Goal: Transaction & Acquisition: Purchase product/service

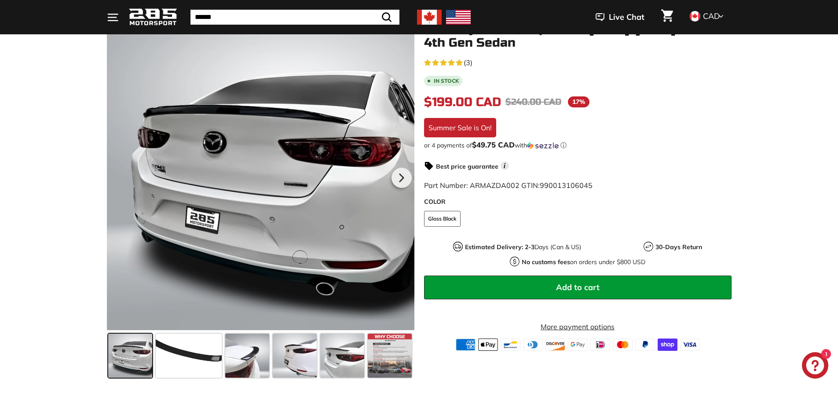
scroll to position [132, 0]
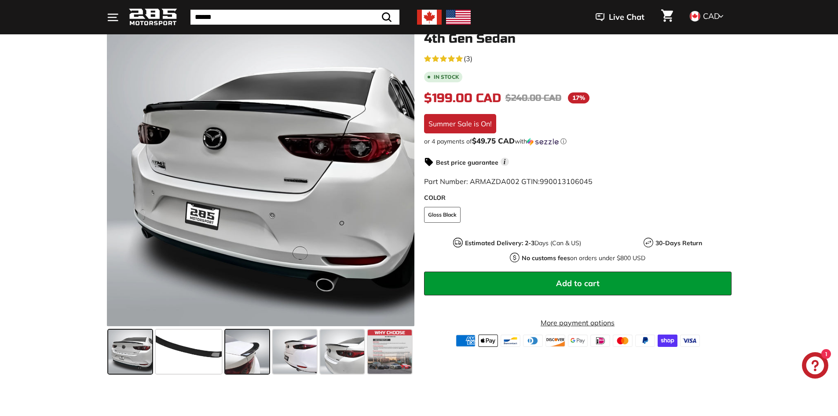
drag, startPoint x: 267, startPoint y: 343, endPoint x: 260, endPoint y: 346, distance: 7.1
click at [260, 346] on span at bounding box center [247, 352] width 44 height 44
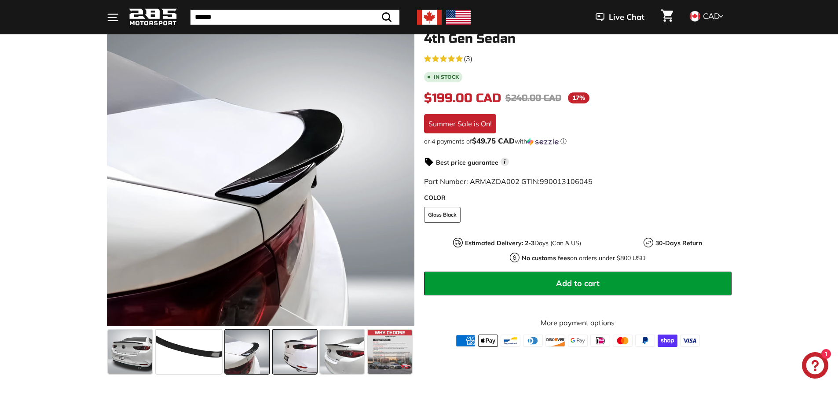
click at [313, 344] on span at bounding box center [295, 352] width 44 height 44
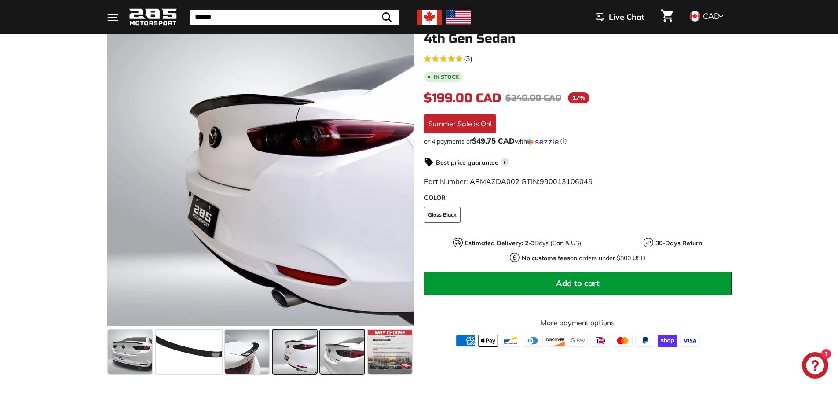
click at [335, 345] on span at bounding box center [342, 352] width 44 height 44
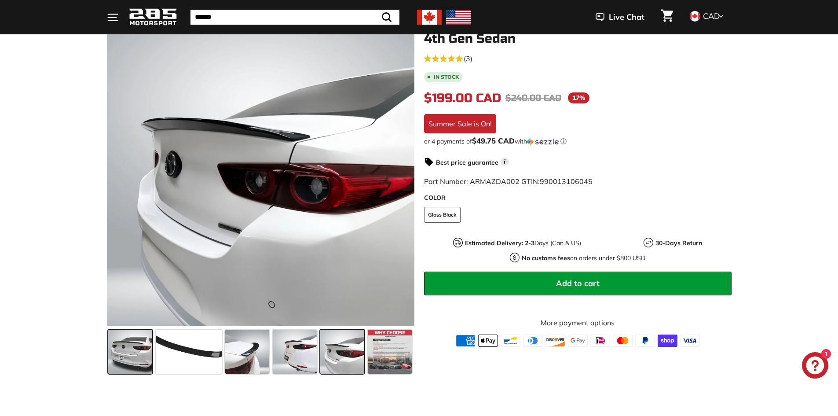
click at [129, 370] on span at bounding box center [130, 352] width 44 height 44
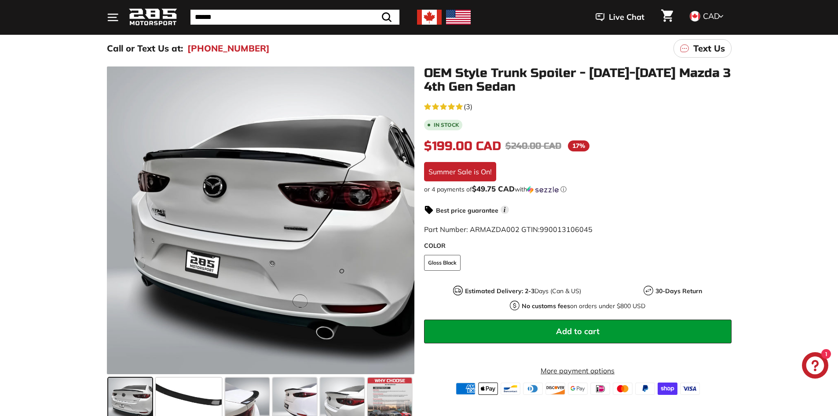
scroll to position [88, 0]
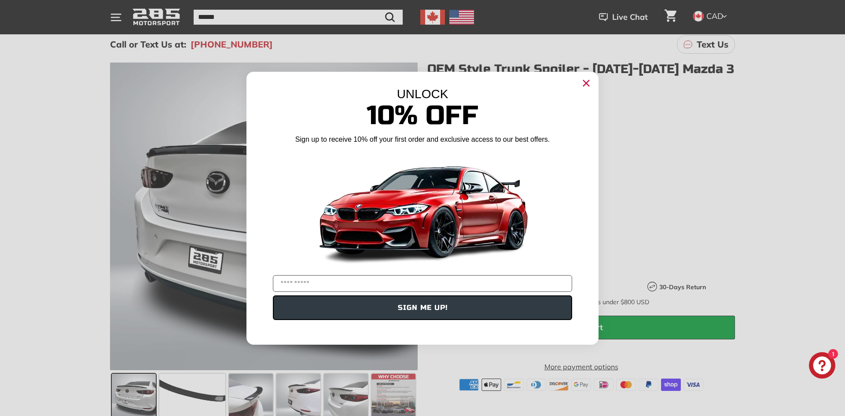
click at [585, 84] on icon "Close dialog" at bounding box center [586, 83] width 6 height 6
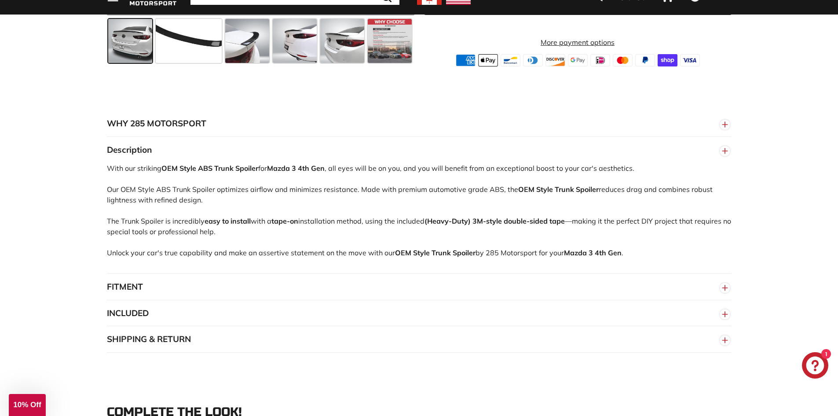
scroll to position [484, 0]
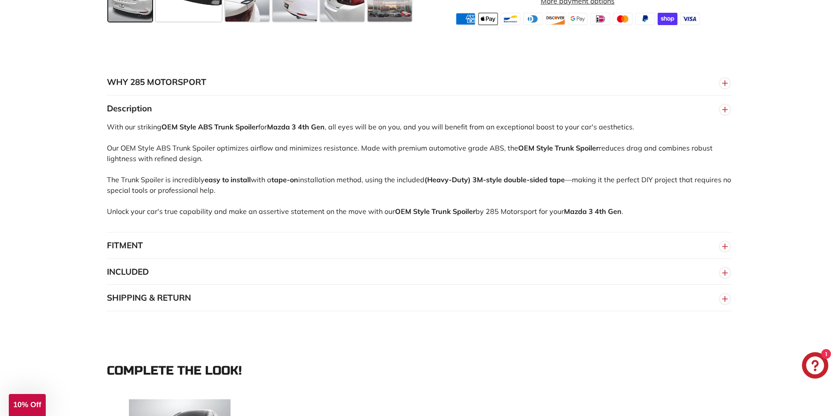
click at [125, 241] on button "FITMENT" at bounding box center [419, 245] width 625 height 26
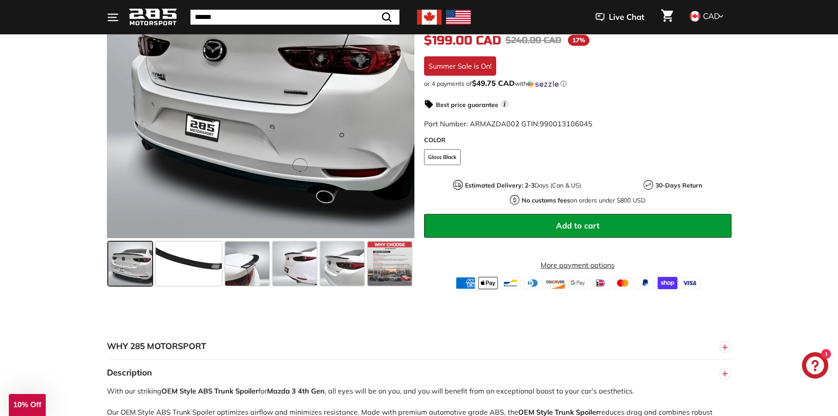
click at [112, 275] on span at bounding box center [130, 264] width 44 height 44
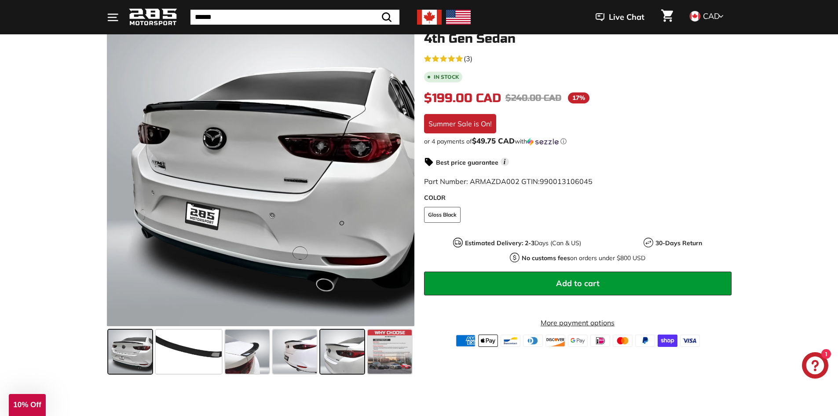
click at [340, 345] on span at bounding box center [342, 352] width 44 height 44
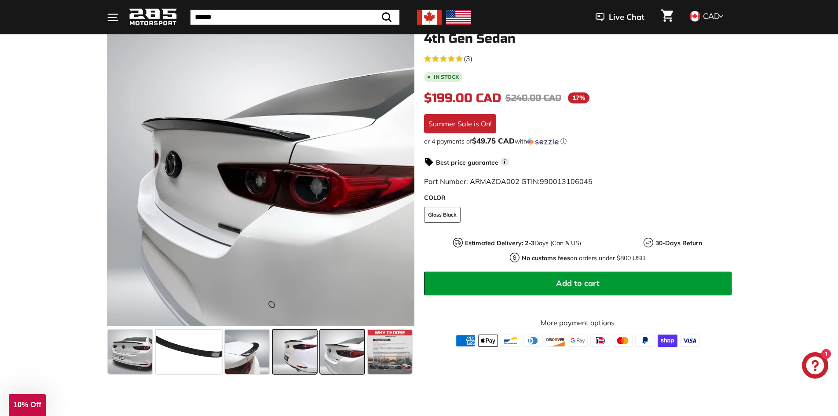
click at [275, 353] on span at bounding box center [295, 352] width 44 height 44
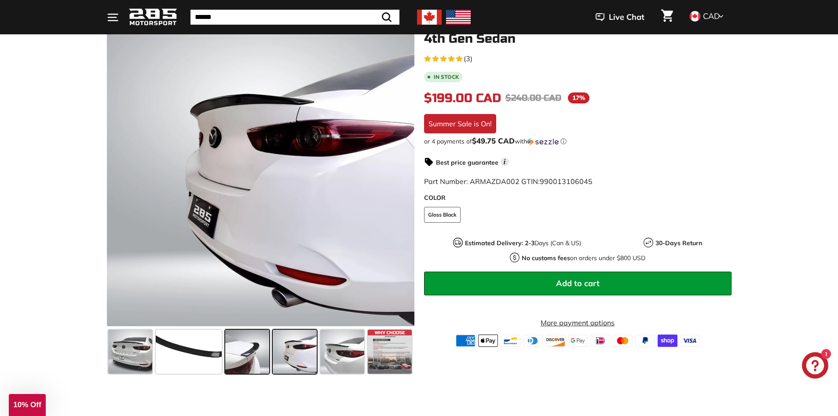
click at [244, 355] on span at bounding box center [247, 352] width 44 height 44
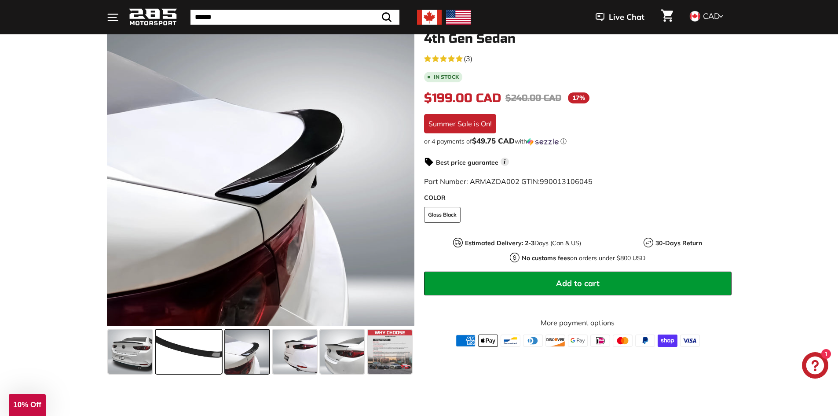
click at [198, 354] on span at bounding box center [189, 352] width 66 height 44
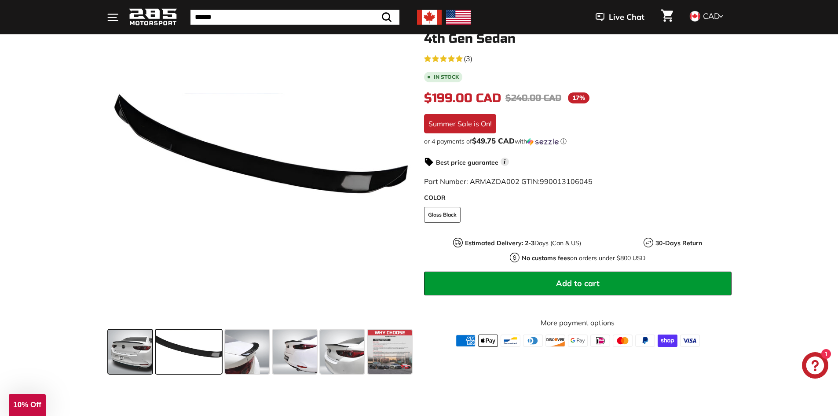
click at [127, 351] on span at bounding box center [130, 352] width 44 height 44
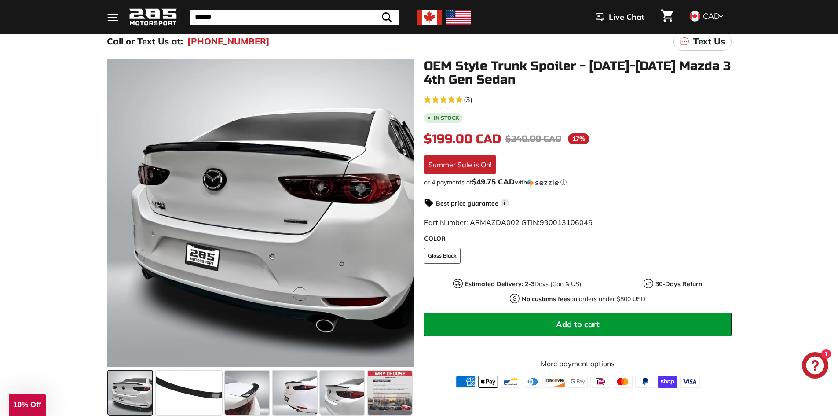
scroll to position [88, 0]
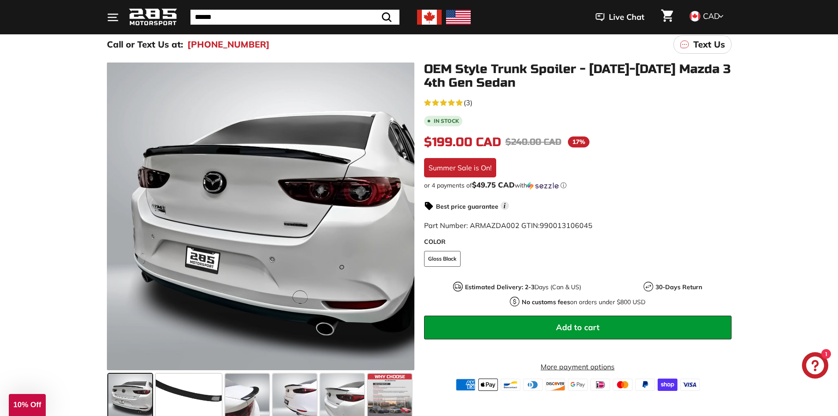
click at [34, 235] on div ".cls-1{fill:none;stroke:#000;stroke-miterlimit:10;stroke-width:2px} .cls-1{fill…" at bounding box center [419, 239] width 838 height 363
